Goal: Task Accomplishment & Management: Manage account settings

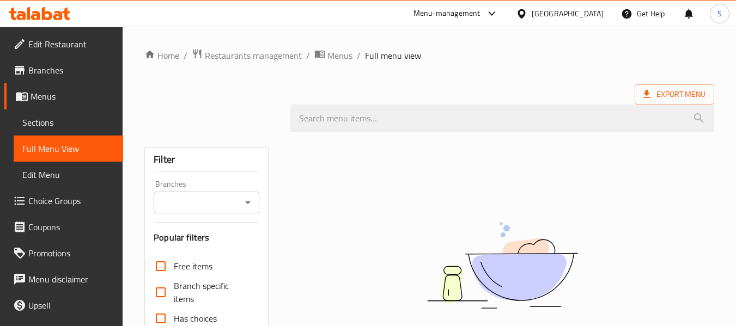
click at [246, 83] on div "Home / Restaurants management / Menus / Full menu view Export Menu Filter Branc…" at bounding box center [429, 299] width 570 height 502
click at [36, 124] on span "Sections" at bounding box center [68, 122] width 92 height 13
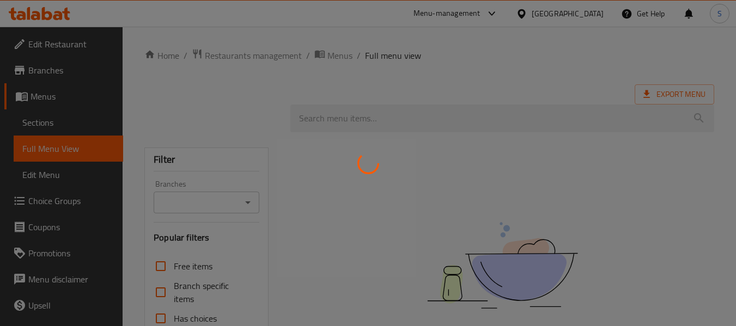
click at [262, 93] on div at bounding box center [368, 163] width 736 height 326
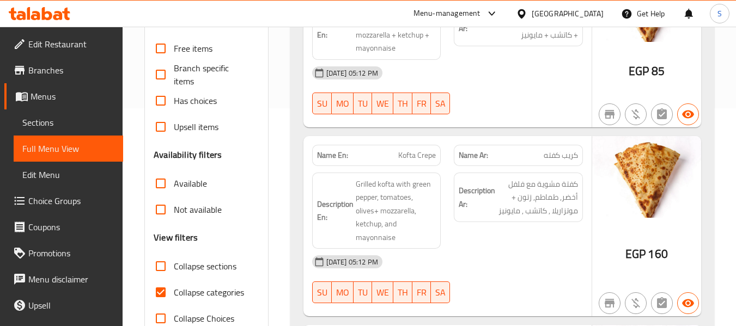
scroll to position [381, 0]
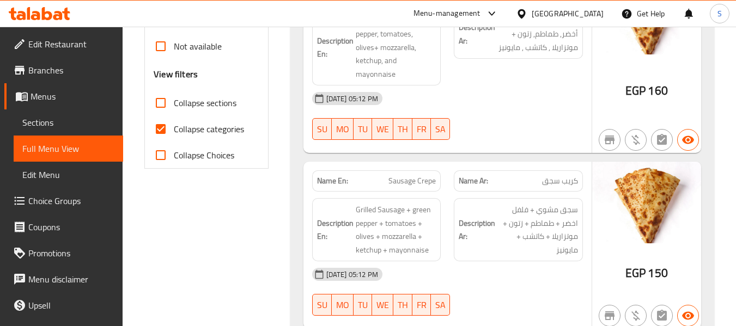
click at [199, 129] on span "Collapse categories" at bounding box center [209, 129] width 70 height 13
click at [174, 129] on input "Collapse categories" at bounding box center [161, 129] width 26 height 26
checkbox input "false"
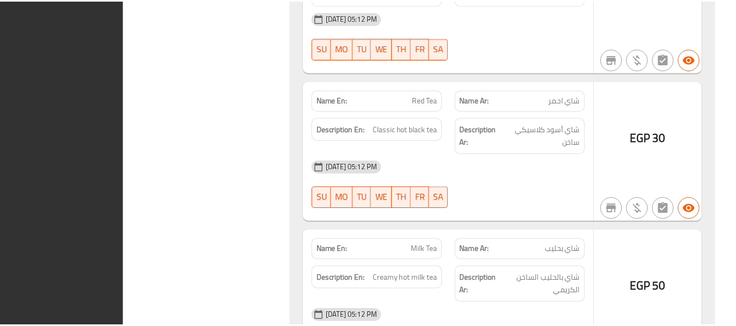
scroll to position [22120, 0]
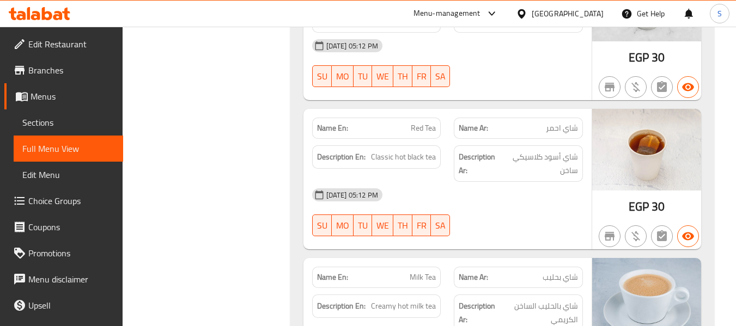
drag, startPoint x: 84, startPoint y: 43, endPoint x: 209, endPoint y: 60, distance: 126.5
click at [84, 42] on span "Edit Restaurant" at bounding box center [71, 44] width 86 height 13
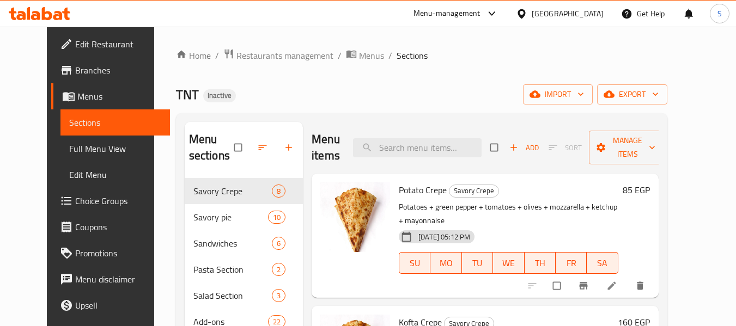
click at [494, 65] on div "Home / Restaurants management / Menus / Sections TNT Inactive import export Men…" at bounding box center [421, 302] width 491 height 509
click at [658, 95] on span "export" at bounding box center [632, 95] width 53 height 14
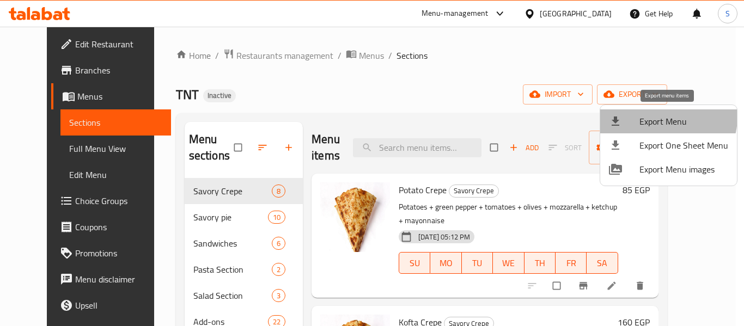
click at [665, 117] on span "Export Menu" at bounding box center [683, 121] width 89 height 13
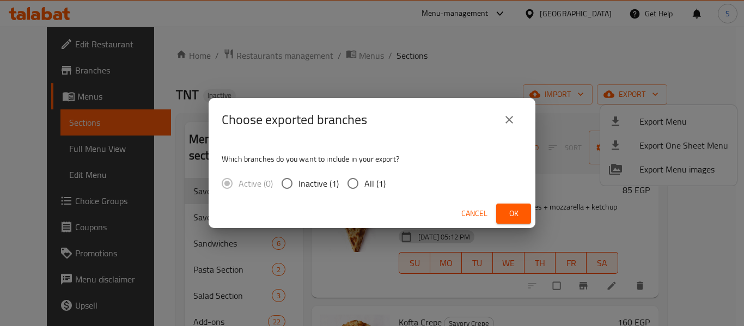
click at [360, 183] on input "All (1)" at bounding box center [352, 183] width 23 height 23
radio input "true"
click at [513, 216] on span "Ok" at bounding box center [513, 214] width 17 height 14
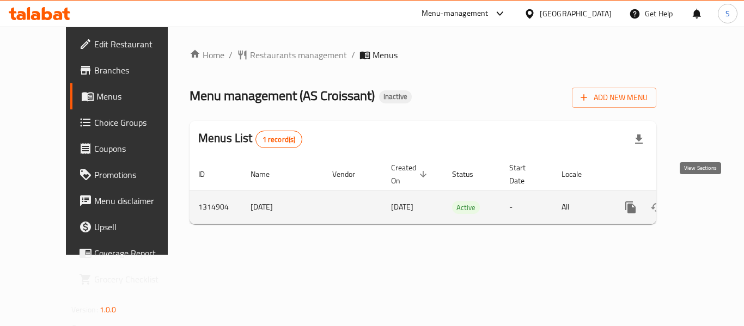
click at [703, 201] on icon "enhanced table" at bounding box center [709, 207] width 13 height 13
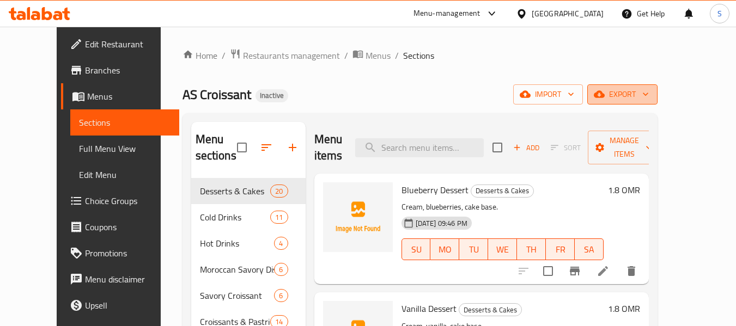
click at [649, 93] on span "export" at bounding box center [622, 95] width 53 height 14
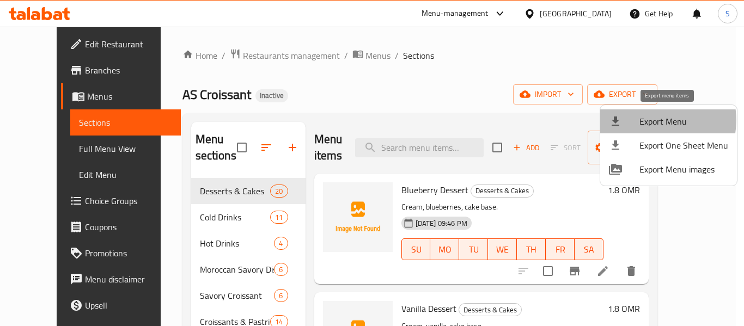
click at [656, 120] on span "Export Menu" at bounding box center [683, 121] width 89 height 13
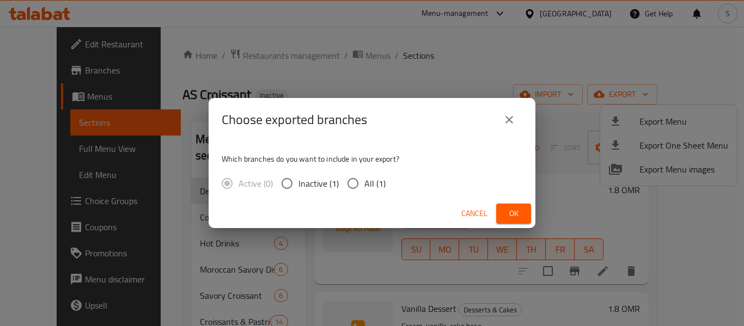
click at [370, 188] on span "All (1)" at bounding box center [374, 183] width 21 height 13
click at [364, 188] on input "All (1)" at bounding box center [352, 183] width 23 height 23
radio input "true"
click at [513, 214] on span "Ok" at bounding box center [513, 214] width 17 height 14
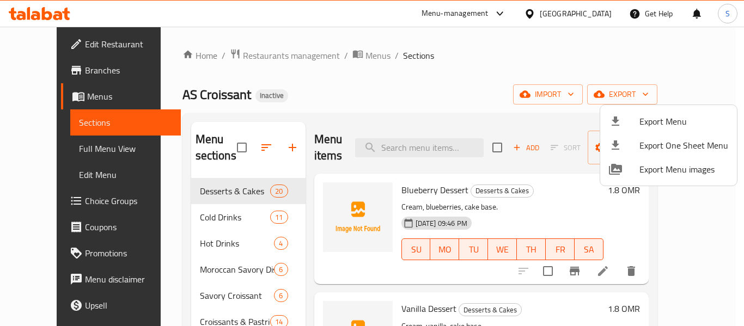
click at [72, 43] on div at bounding box center [372, 163] width 744 height 326
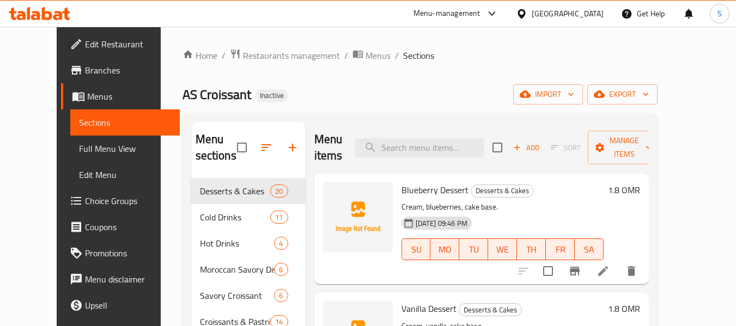
click at [85, 66] on span "Branches" at bounding box center [128, 70] width 86 height 13
